Goal: Task Accomplishment & Management: Use online tool/utility

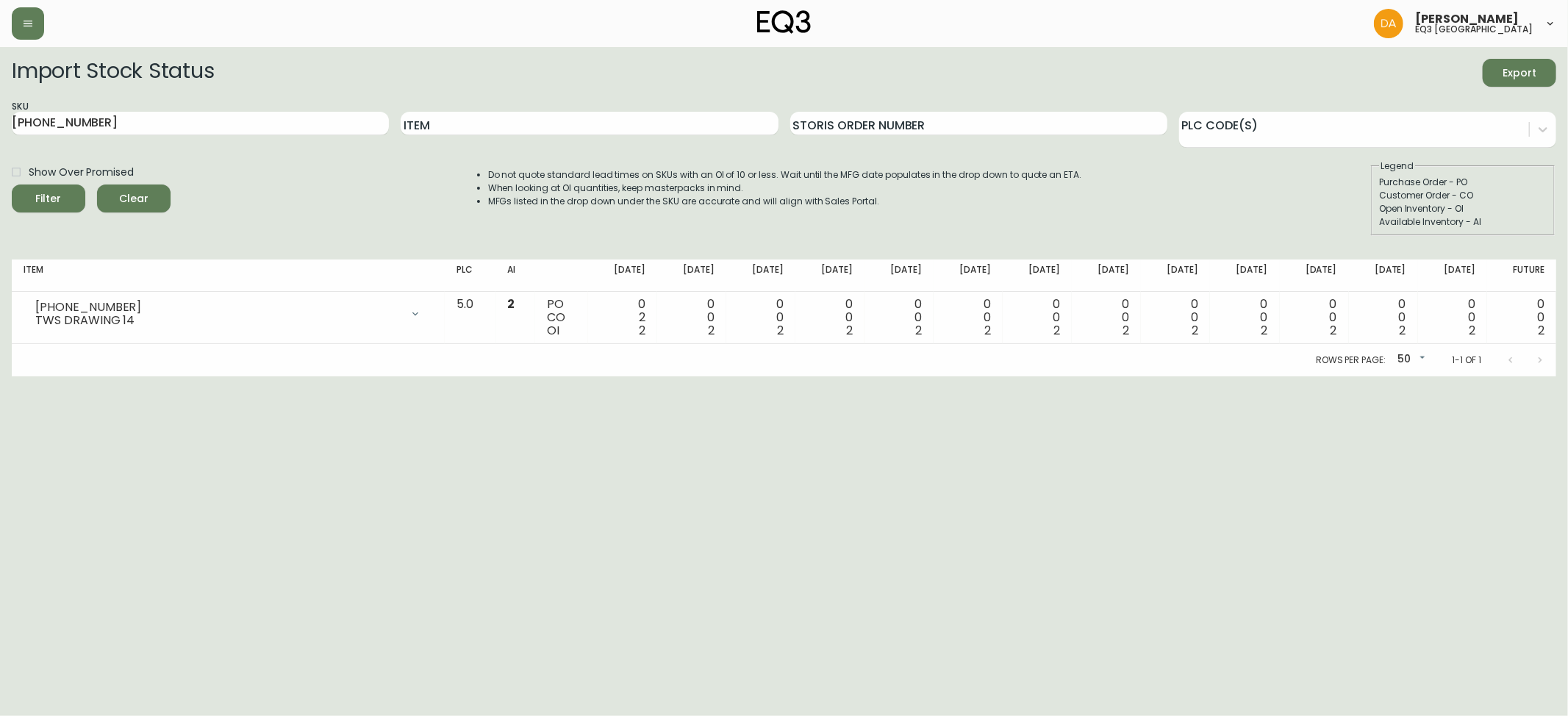
click at [0, 376] on html "[PERSON_NAME] eq3 calgary Import Stock Status Export SKU [PHONE_NUMBER] Item St…" at bounding box center [784, 188] width 1568 height 376
drag, startPoint x: 513, startPoint y: 115, endPoint x: 261, endPoint y: 103, distance: 252.3
click at [304, 106] on div "SKU [PHONE_NUMBER] Item Storis Order Number PLC Code(s)" at bounding box center [784, 123] width 1544 height 48
drag, startPoint x: 0, startPoint y: 86, endPoint x: 0, endPoint y: 78, distance: 8.0
click at [0, 78] on main "Import Stock Status Export SKU [PHONE_NUMBER] Item Storis Order Number PLC Code…" at bounding box center [784, 211] width 1568 height 329
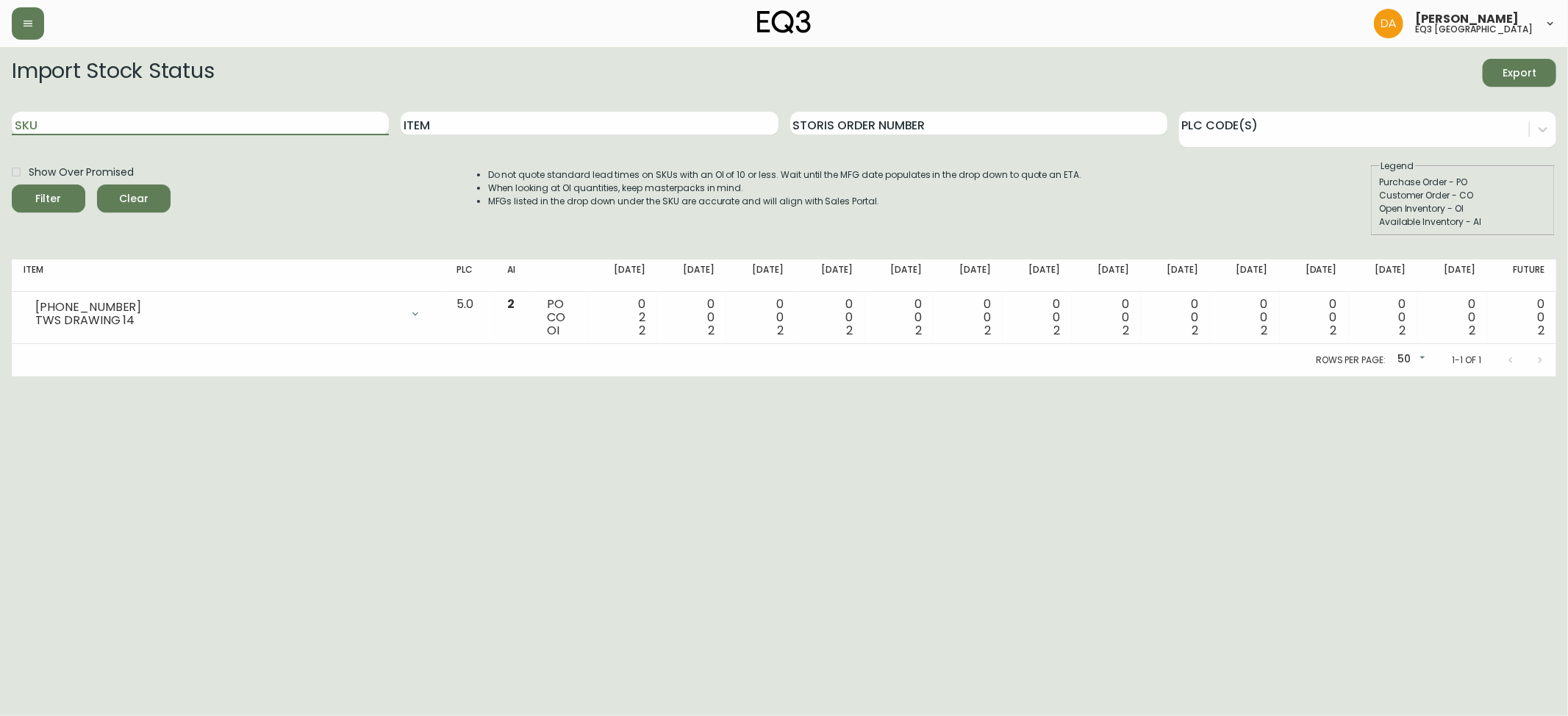
click at [501, 136] on div "Item" at bounding box center [588, 123] width 377 height 48
click at [498, 130] on input "Item" at bounding box center [588, 123] width 377 height 23
type input "rug"
click at [12, 184] on button "Filter" at bounding box center [48, 198] width 73 height 28
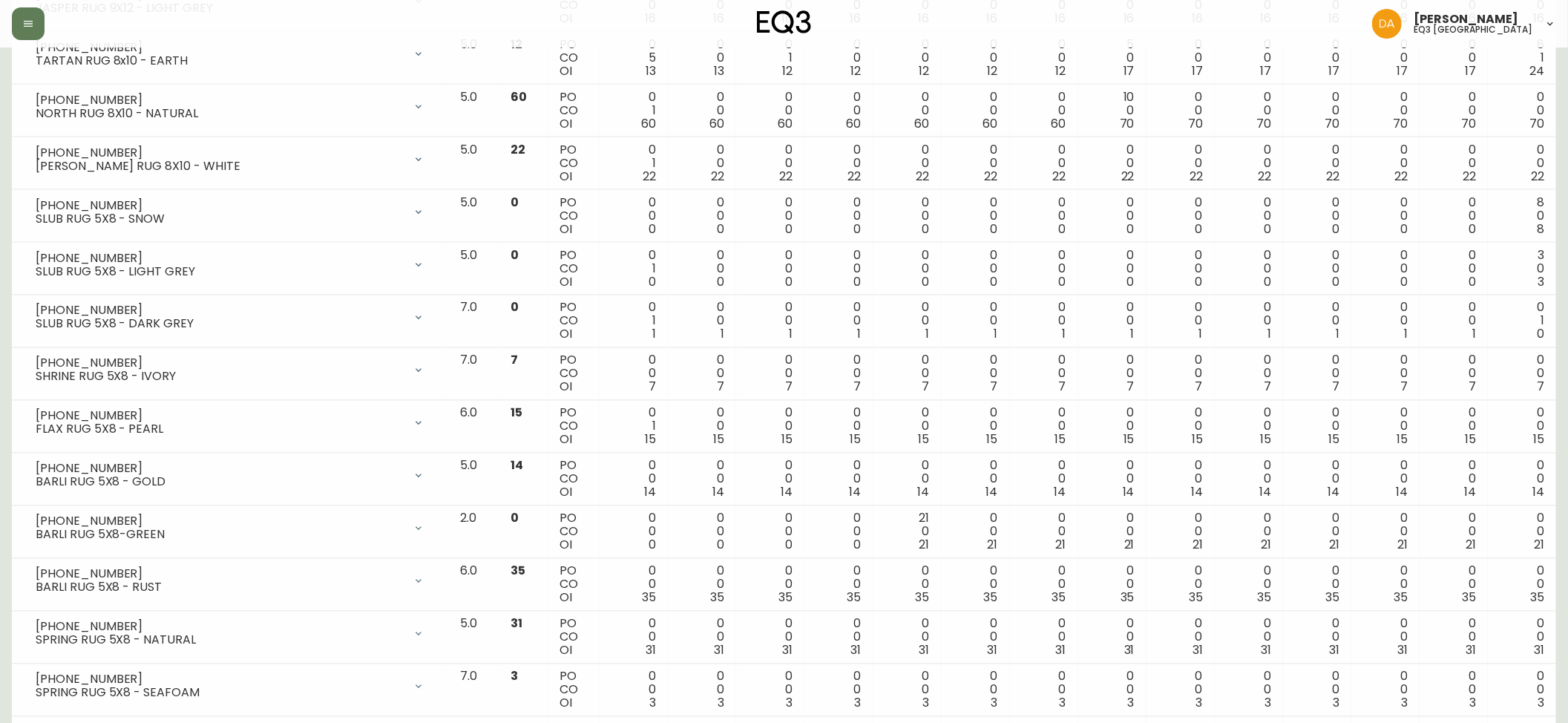
scroll to position [2250, 0]
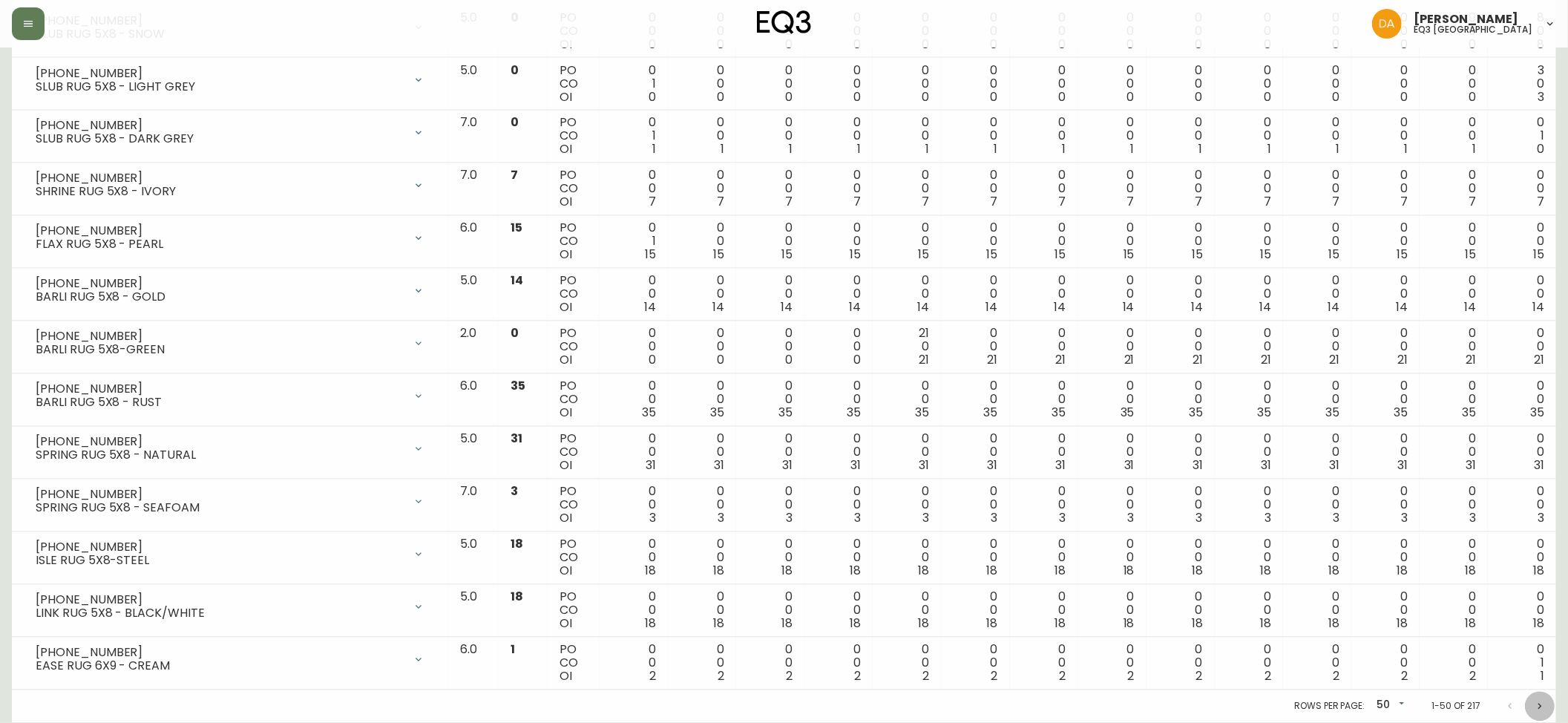
click at [1542, 704] on icon "Next page" at bounding box center [1540, 707] width 12 height 12
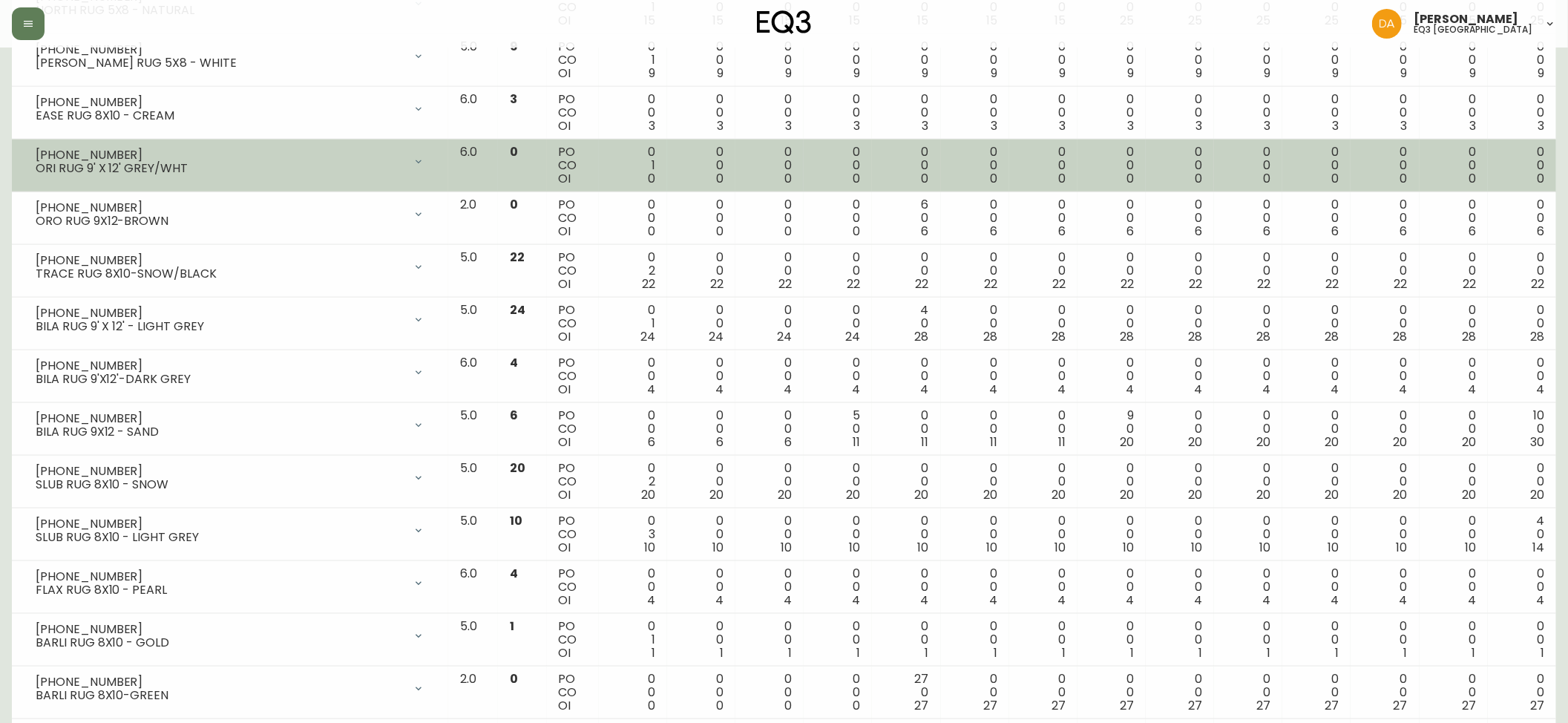
scroll to position [1649, 0]
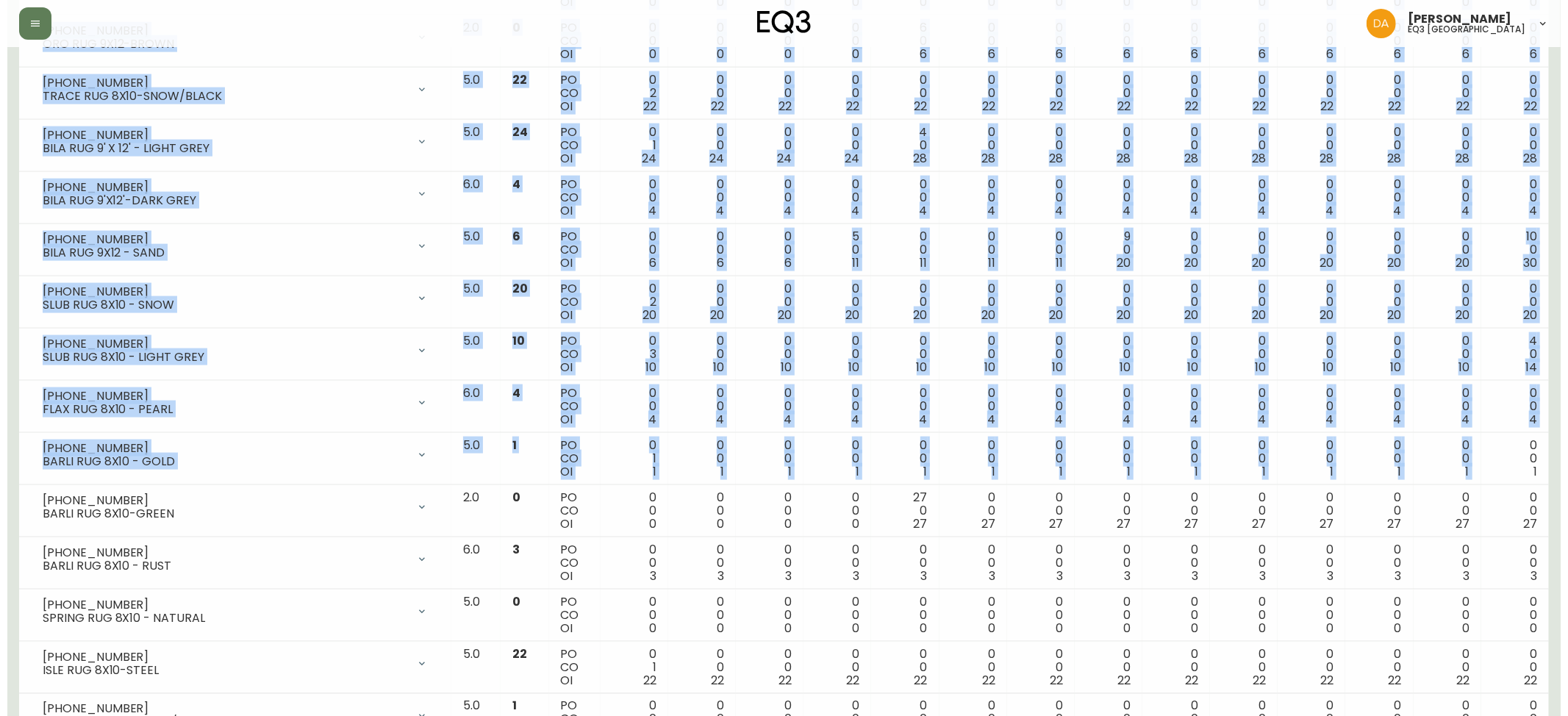
scroll to position [1342, 0]
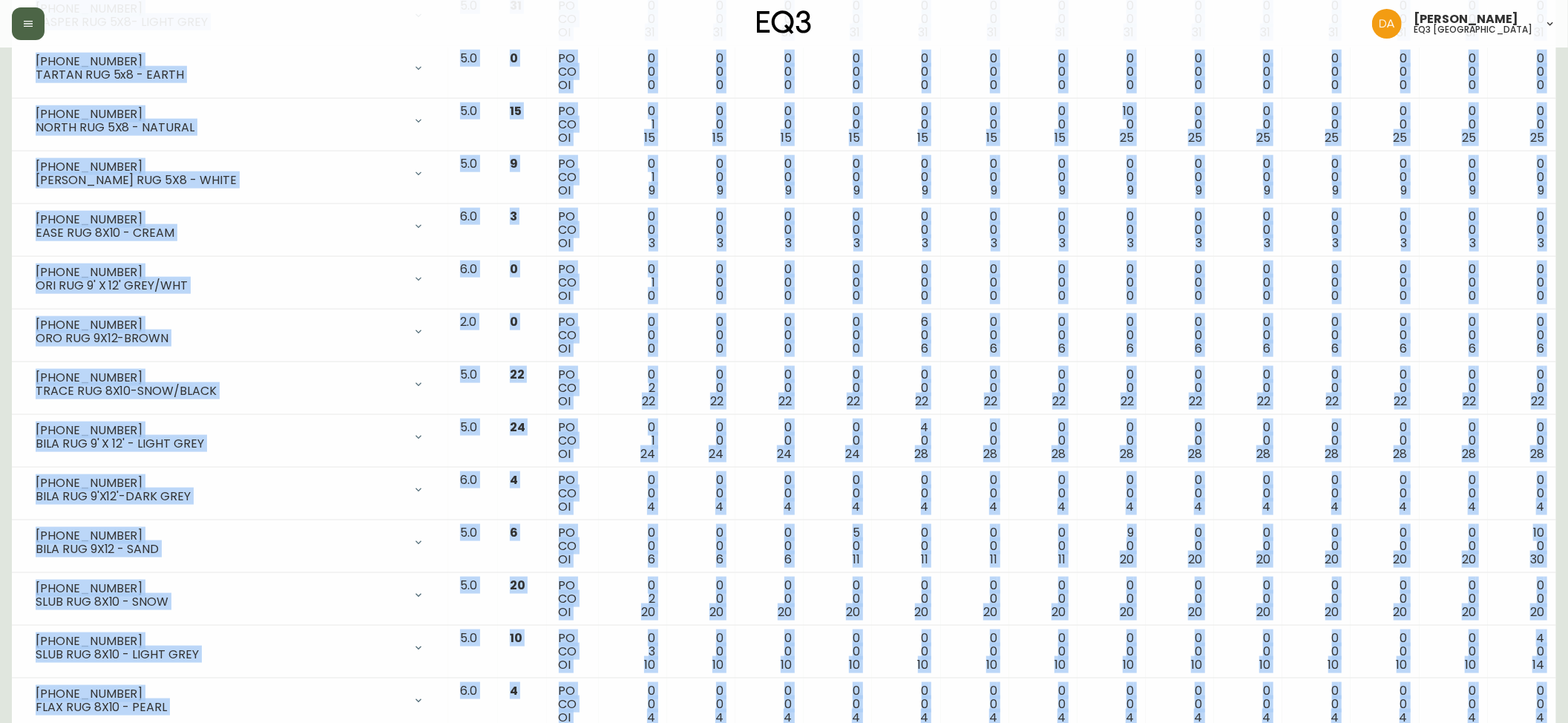
click at [34, 22] on icon "button" at bounding box center [28, 24] width 12 height 12
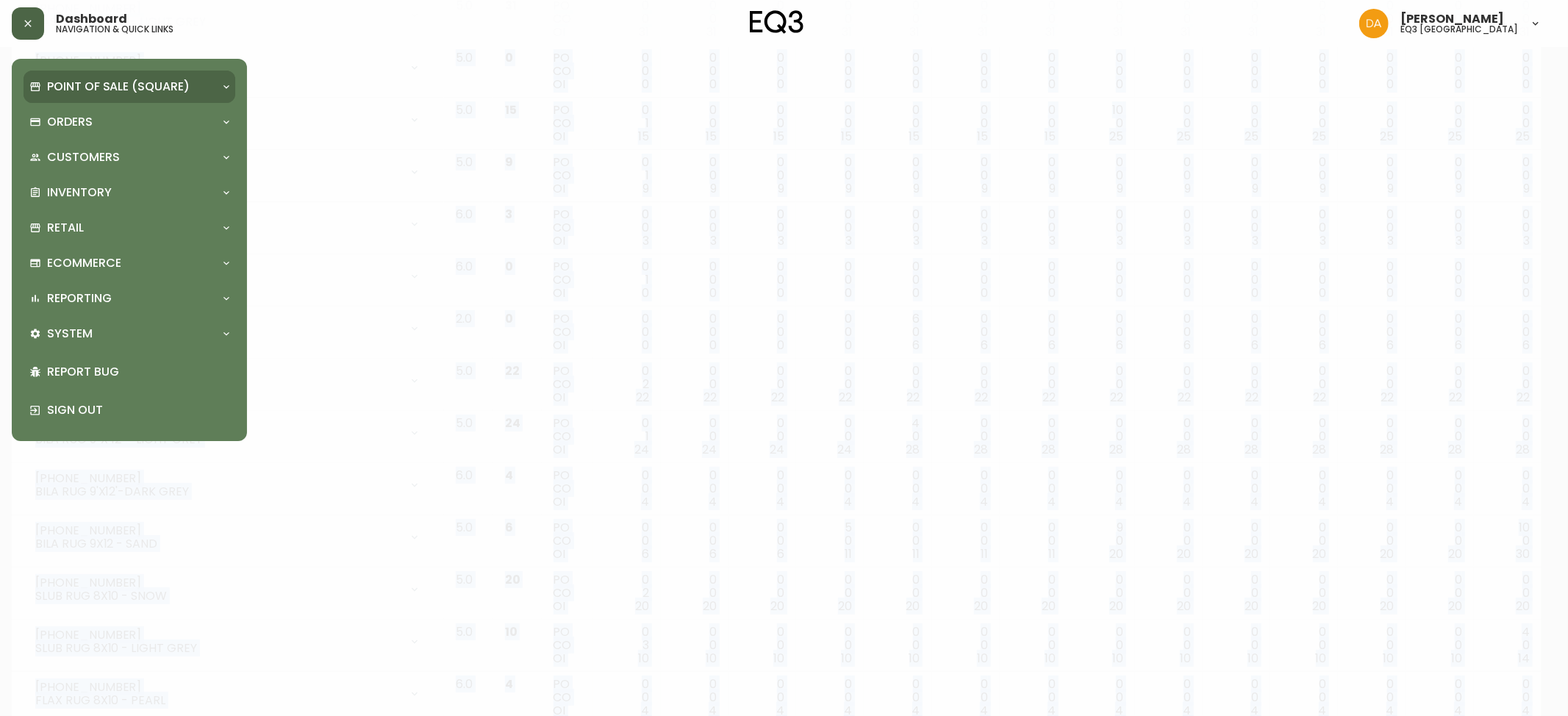
scroll to position [1344, 0]
click at [78, 118] on p "Orders" at bounding box center [69, 122] width 45 height 16
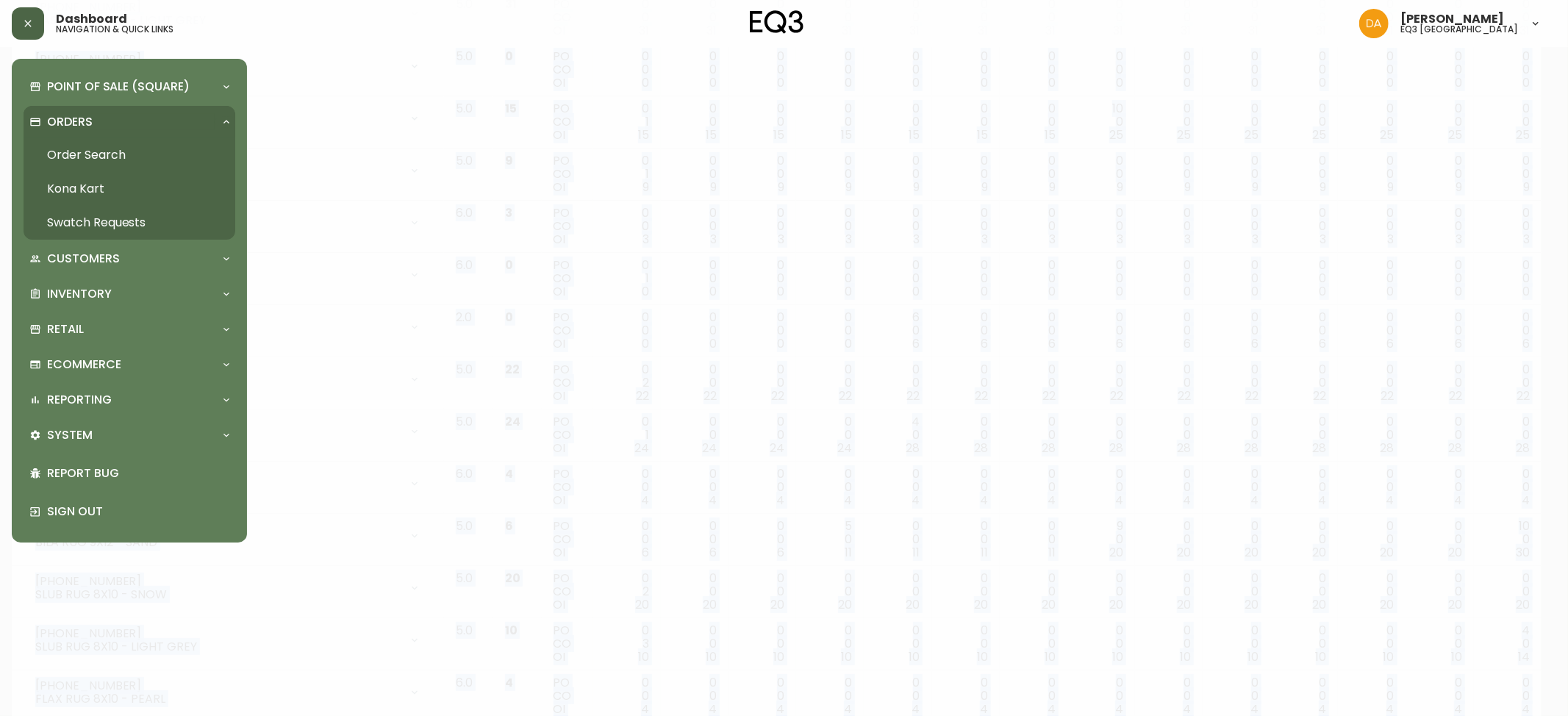
click at [70, 142] on link "Order Search" at bounding box center [129, 155] width 211 height 34
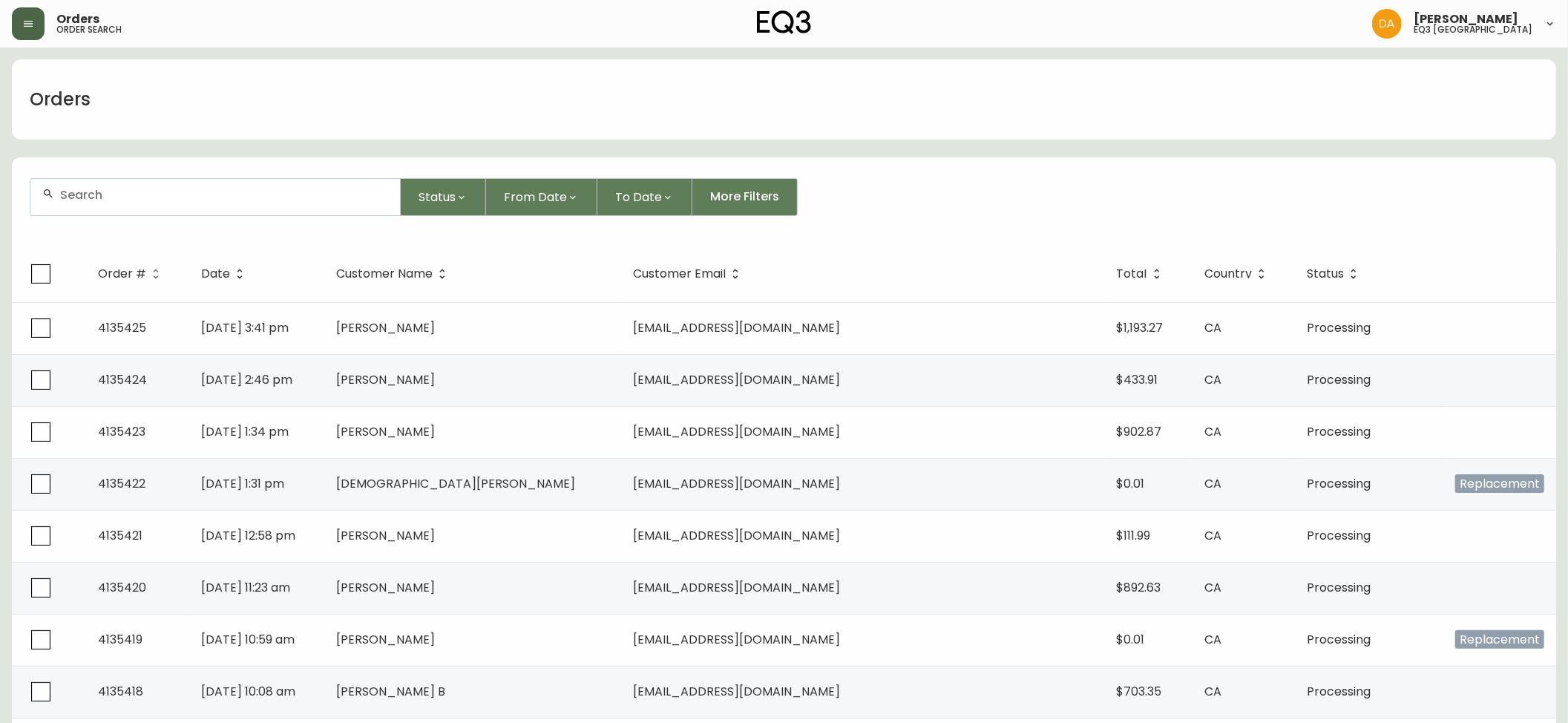
click at [86, 211] on div at bounding box center [215, 198] width 370 height 37
type input "[PERSON_NAME]"
click at [81, 280] on span "[PERSON_NAME]" at bounding box center [97, 277] width 98 height 17
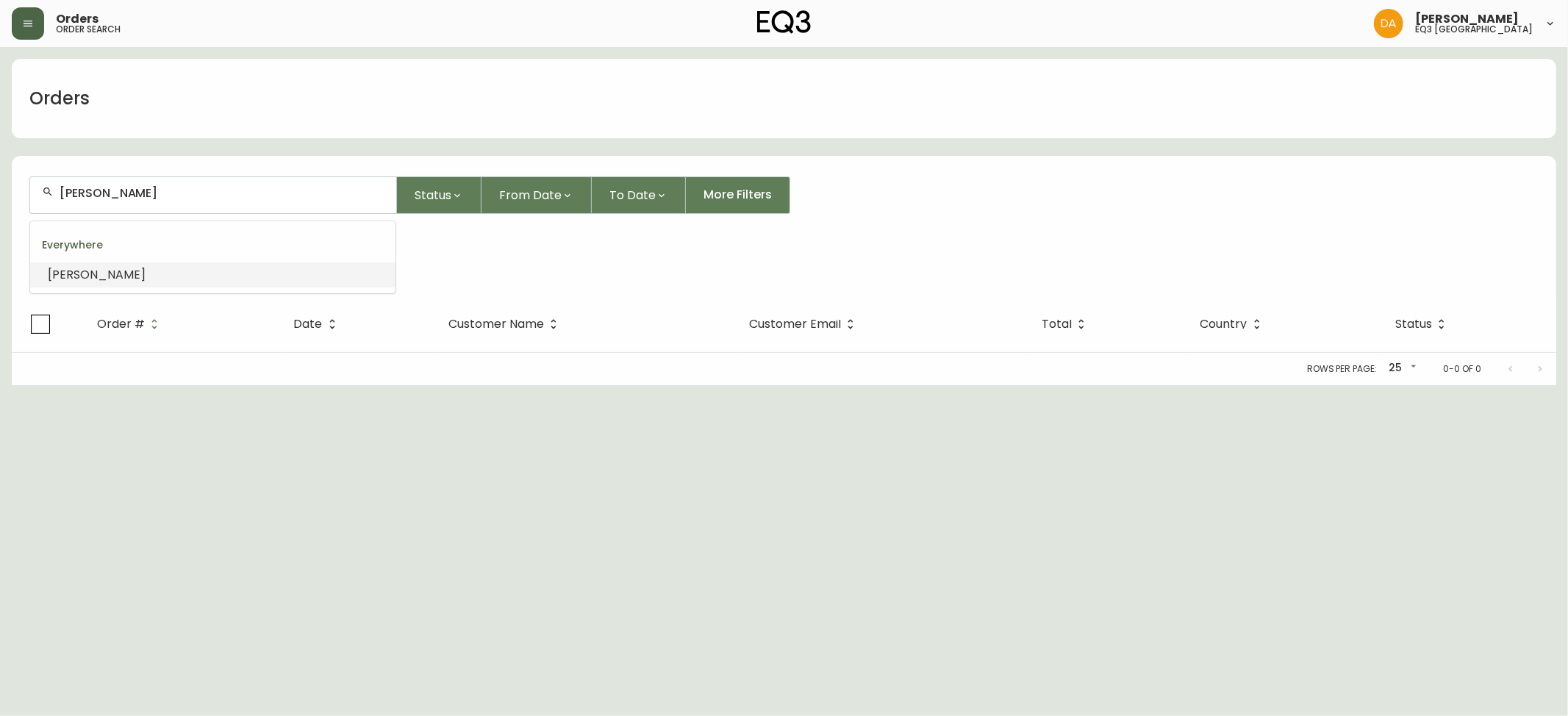
drag, startPoint x: 148, startPoint y: 194, endPoint x: 0, endPoint y: 183, distance: 148.4
click at [0, 183] on main "Orders [PERSON_NAME] Status From Date To Date More Filters Everywhere [PERSON_N…" at bounding box center [784, 216] width 1568 height 338
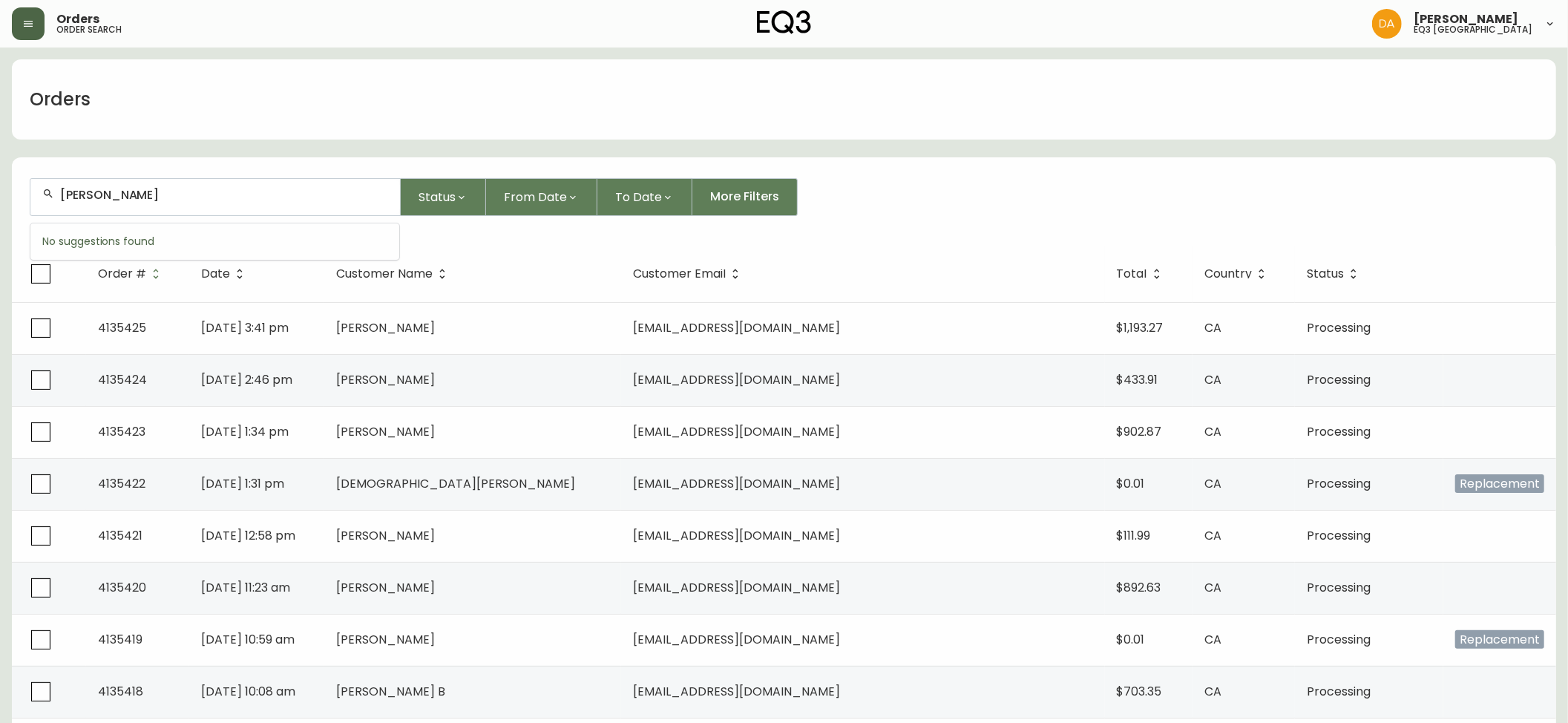
type input "[PERSON_NAME]"
click at [98, 268] on li "[PERSON_NAME]" at bounding box center [215, 277] width 369 height 25
